Goal: Transaction & Acquisition: Register for event/course

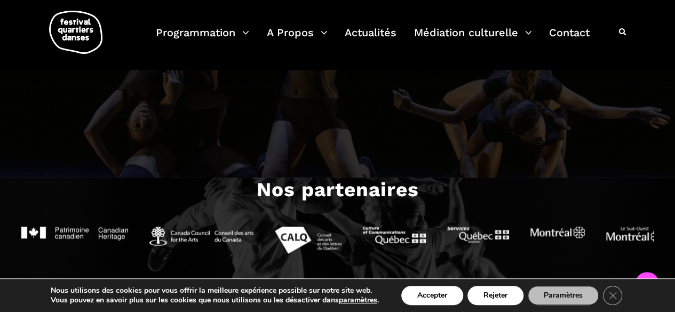
scroll to position [945, 0]
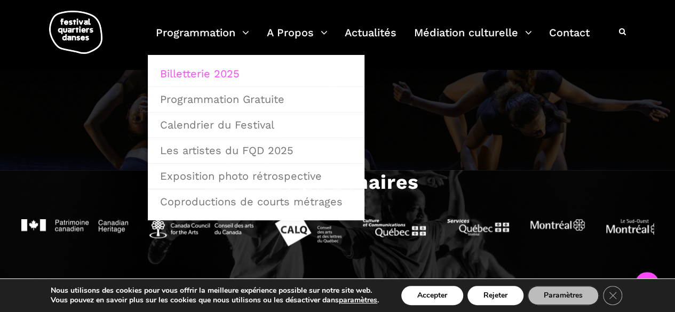
click at [206, 71] on link "Billetterie 2025" at bounding box center [256, 73] width 205 height 25
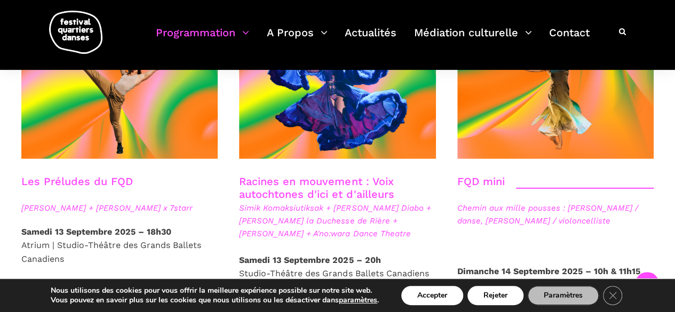
scroll to position [1588, 0]
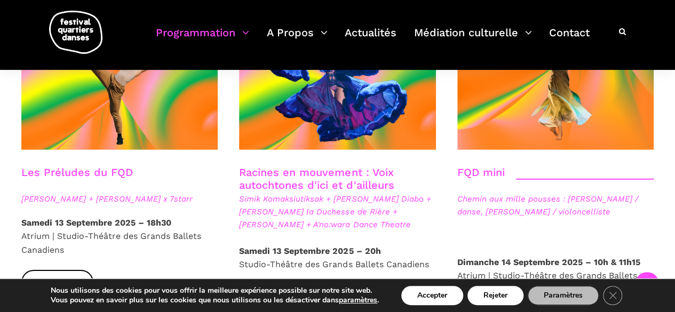
click at [306, 166] on link "Racines en mouvement : Voix autochtones d'ici et d'ailleurs" at bounding box center [316, 179] width 155 height 26
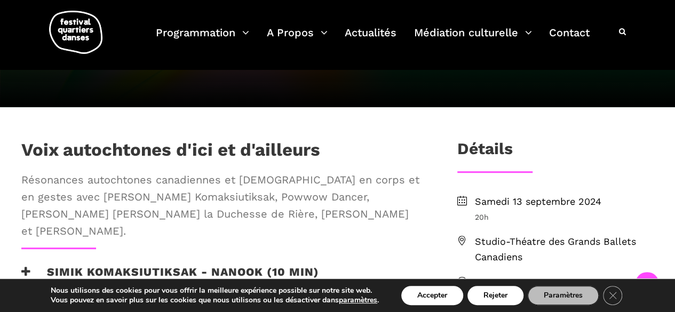
scroll to position [316, 0]
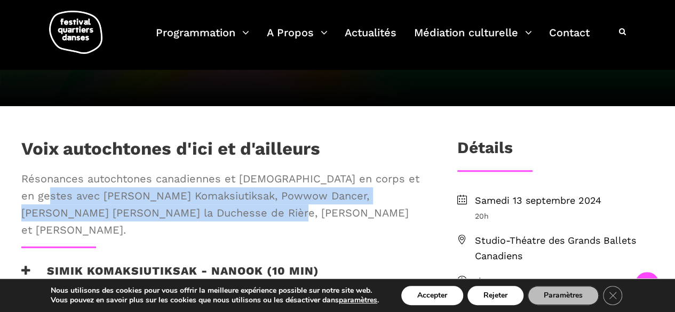
drag, startPoint x: 58, startPoint y: 197, endPoint x: 214, endPoint y: 225, distance: 159.4
click at [214, 225] on div "Voix autochtones d'ici et d'ailleurs Résonances autochtones canadiennes et [DEM…" at bounding box center [222, 192] width 423 height 108
copy span "avec [PERSON_NAME], Powwow Dancer, [PERSON_NAME] [PERSON_NAME] la Duchesse de R…"
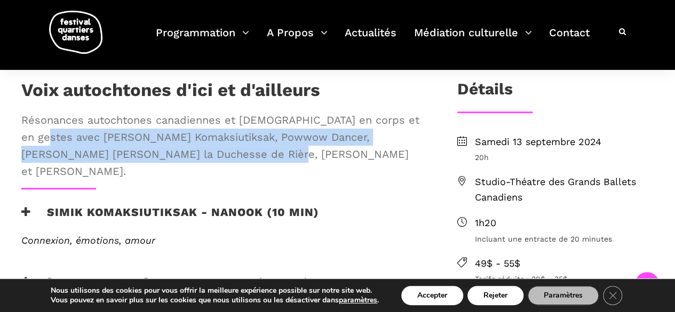
scroll to position [376, 0]
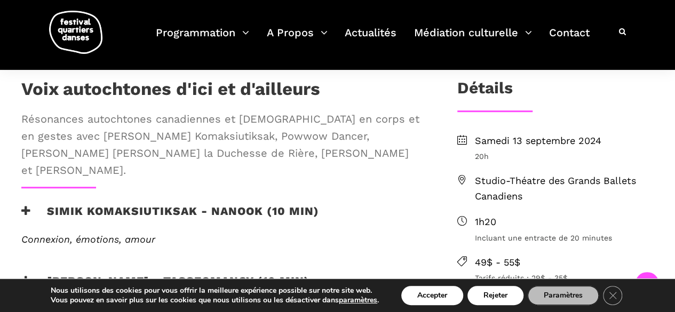
click at [321, 154] on span "Résonances autochtones canadiennes et [DEMOGRAPHIC_DATA] en corps et en gestes …" at bounding box center [221, 144] width 401 height 68
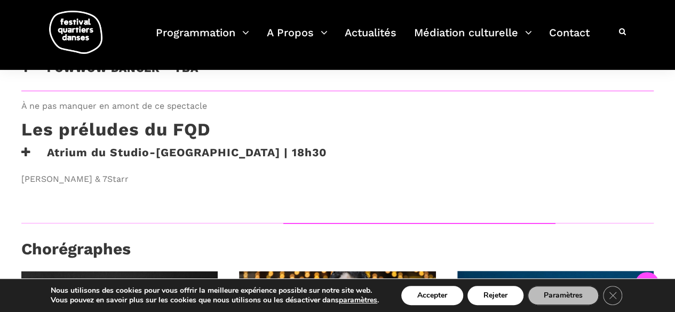
scroll to position [904, 0]
